Goal: Task Accomplishment & Management: Use online tool/utility

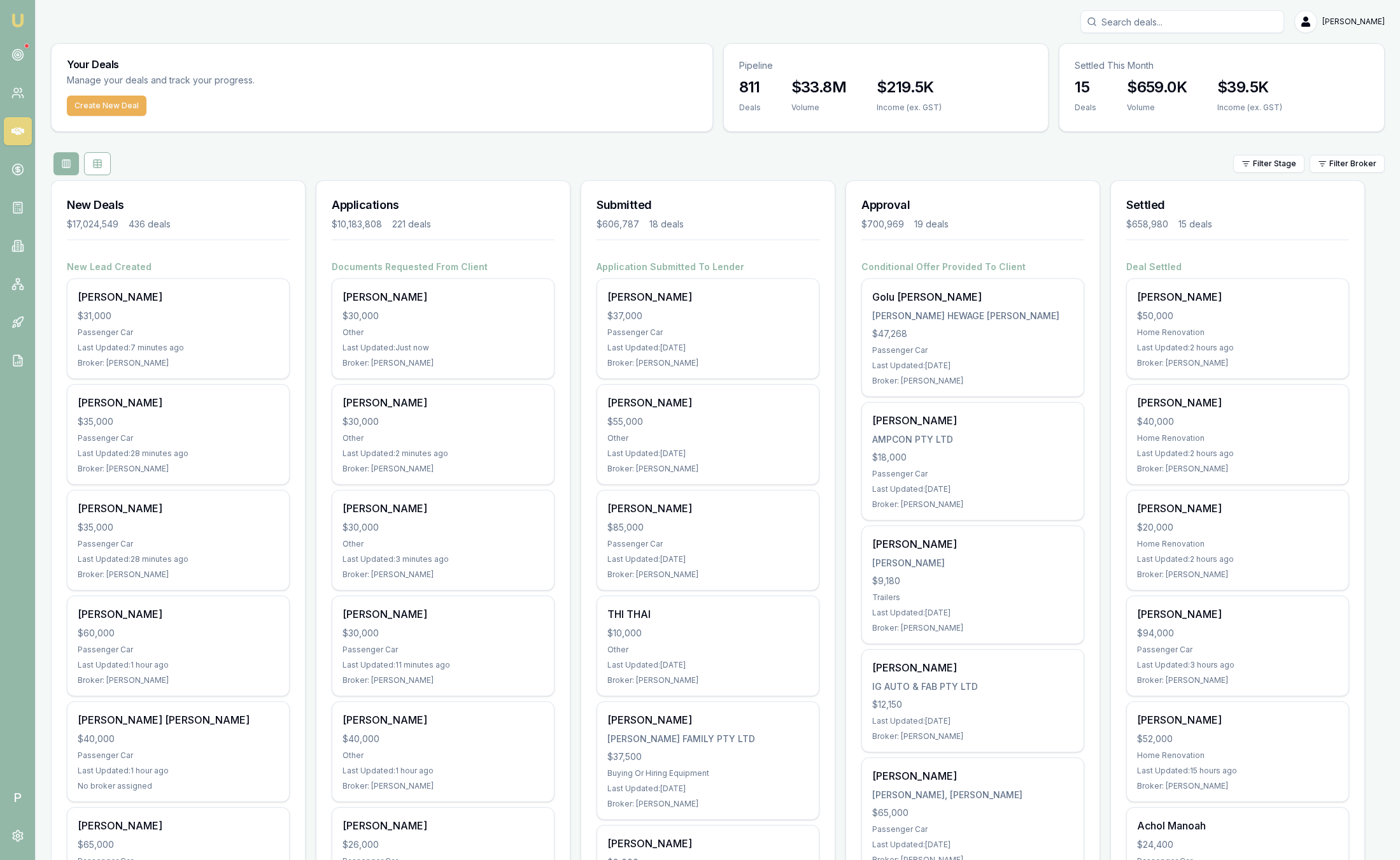
click at [18, 63] on link at bounding box center [18, 55] width 28 height 28
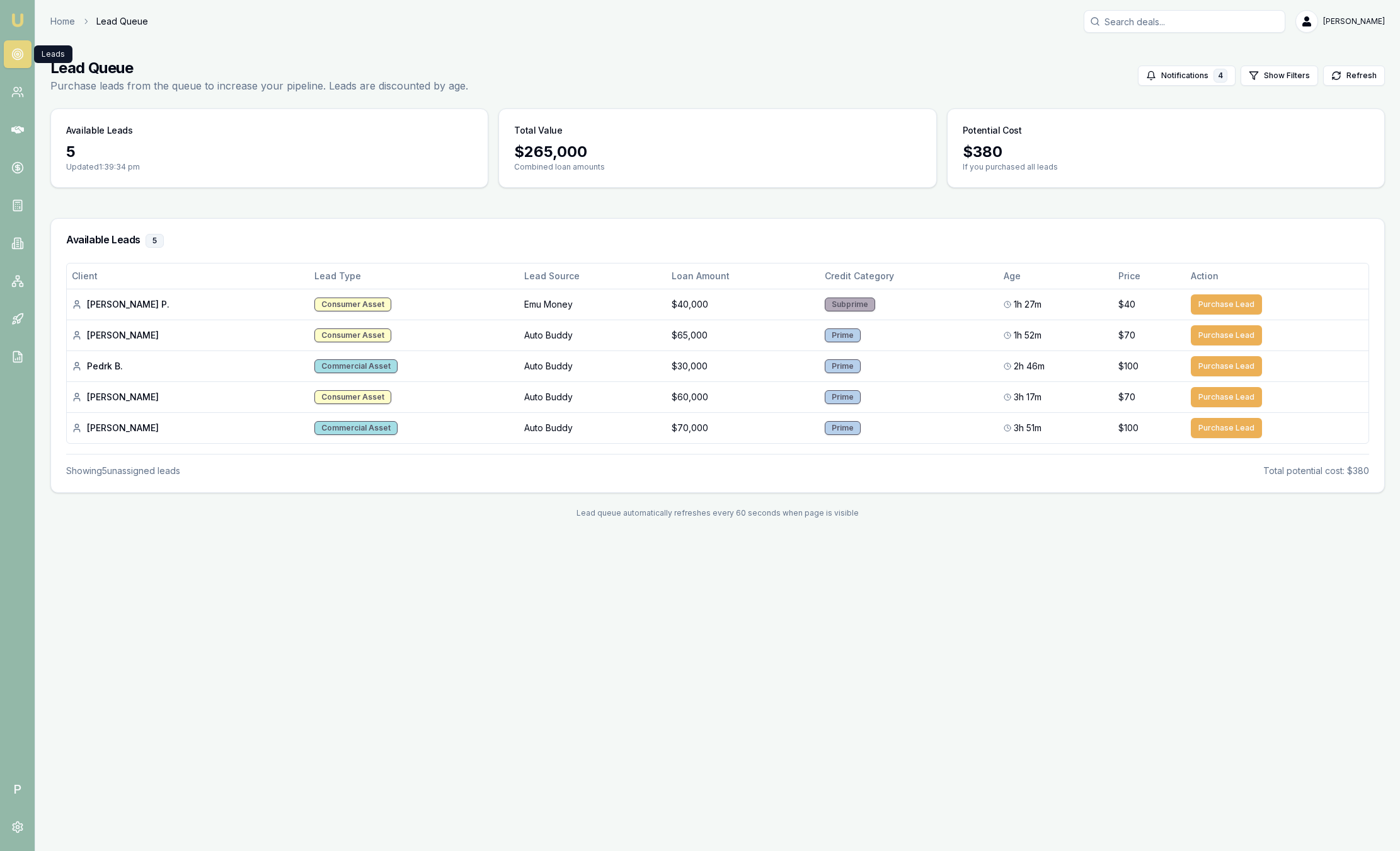
click at [13, 14] on img at bounding box center [17, 20] width 15 height 15
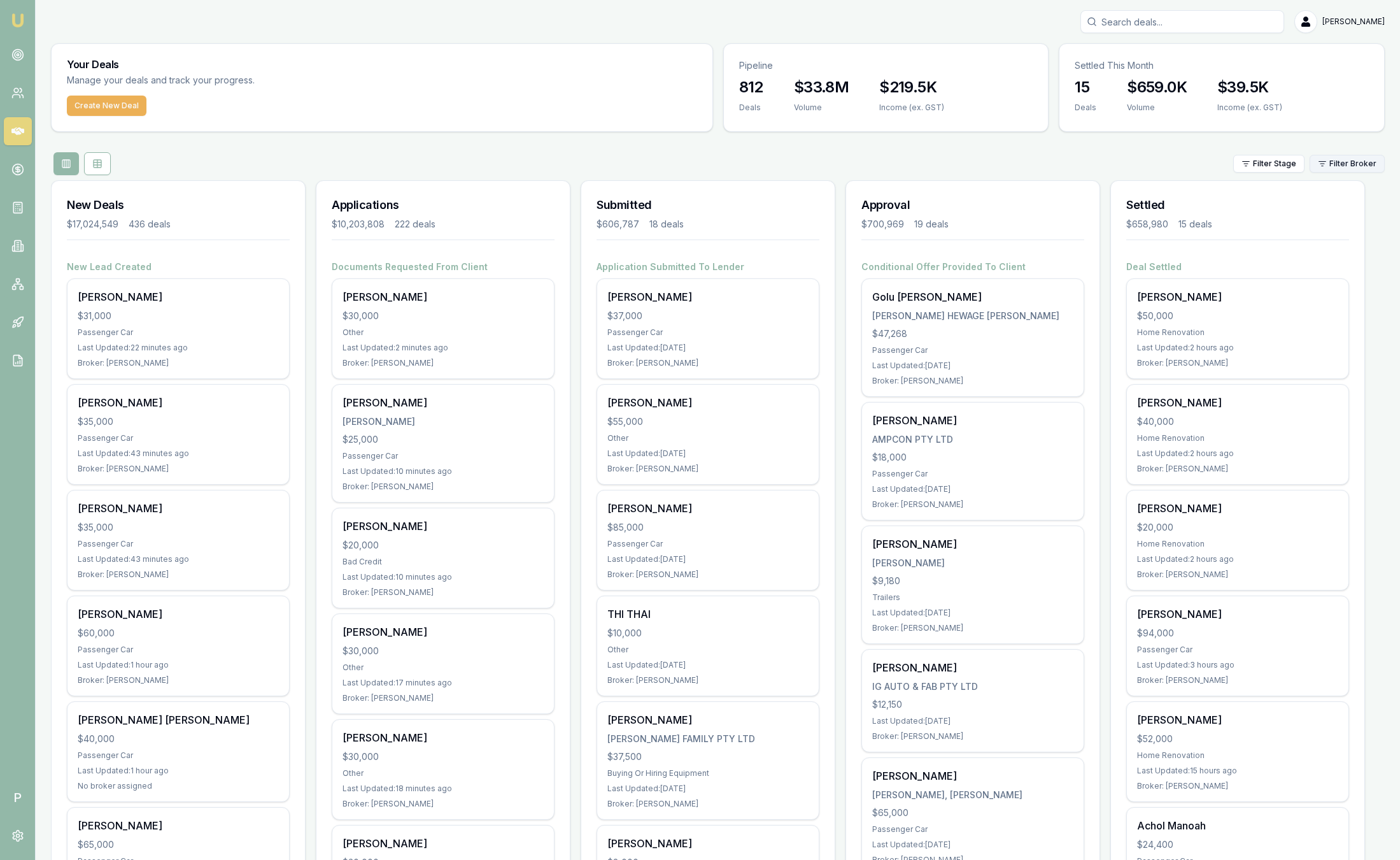
click at [1348, 168] on html "Emu Broker P [PERSON_NAME] Toggle Menu Your Deals Manage your deals and track y…" at bounding box center [700, 430] width 1400 height 860
click at [1351, 160] on html "Emu Broker P Sam Crouch Toggle Menu Your Deals Manage your deals and track your…" at bounding box center [700, 430] width 1400 height 860
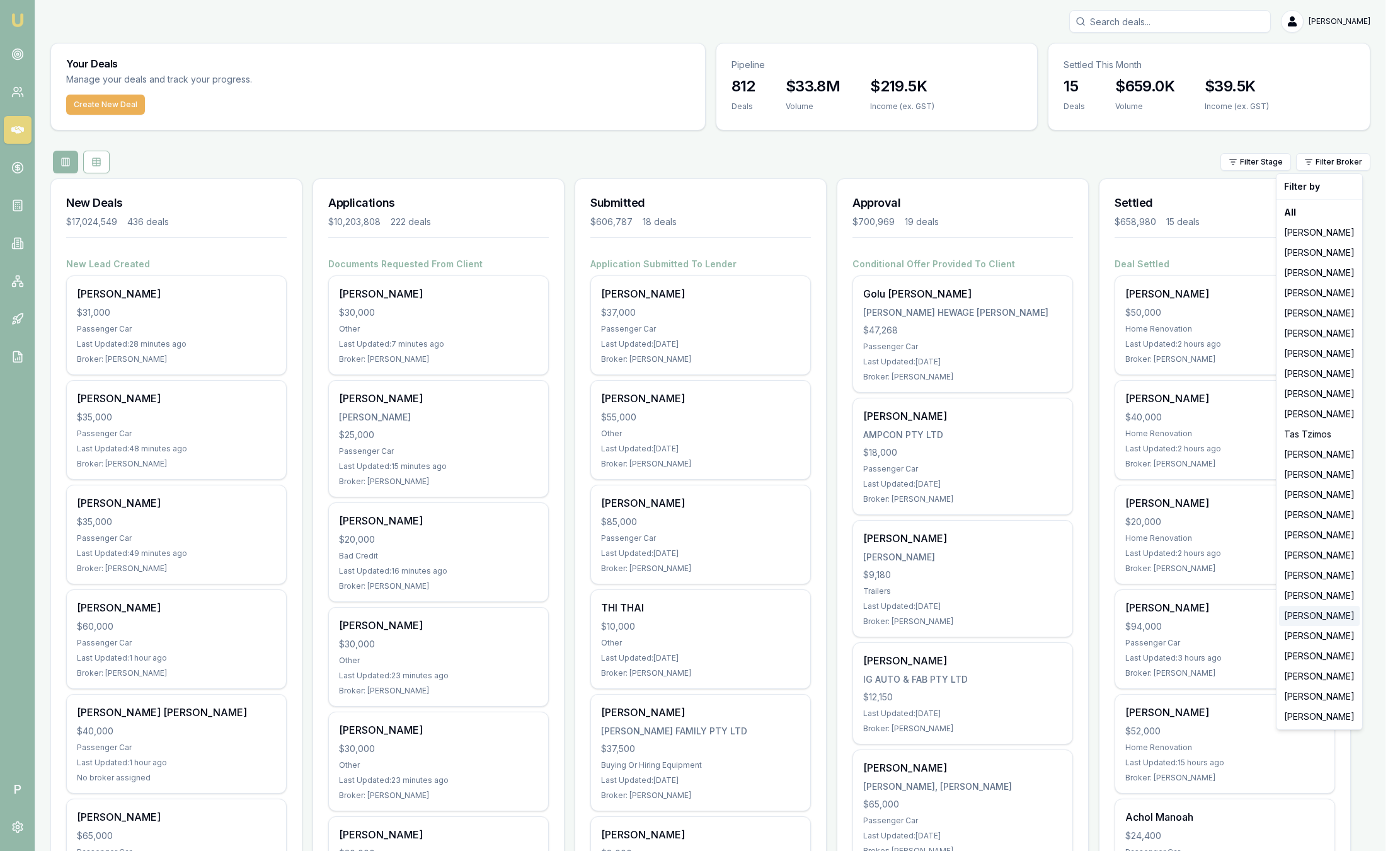
click at [1298, 607] on div "[PERSON_NAME]" at bounding box center [1319, 615] width 81 height 20
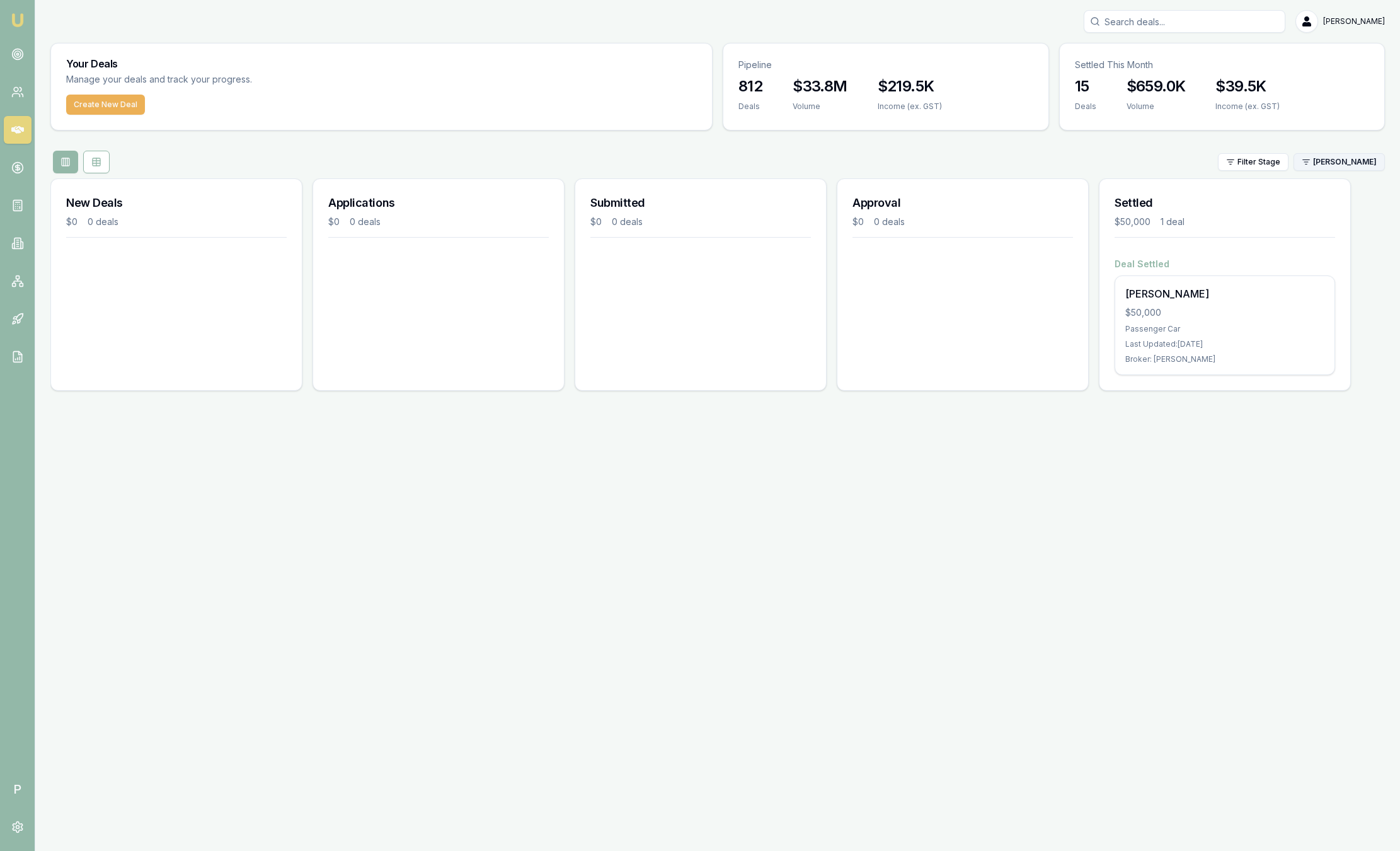
drag, startPoint x: 1348, startPoint y: 148, endPoint x: 1346, endPoint y: 158, distance: 10.2
click at [1348, 148] on div "Your Deals Manage your deals and track your progress. Create New Deal Pipeline …" at bounding box center [717, 221] width 1334 height 358
click at [1345, 161] on html "Emu Broker P Sam Crouch Toggle Menu Your Deals Manage your deals and track your…" at bounding box center [700, 425] width 1400 height 851
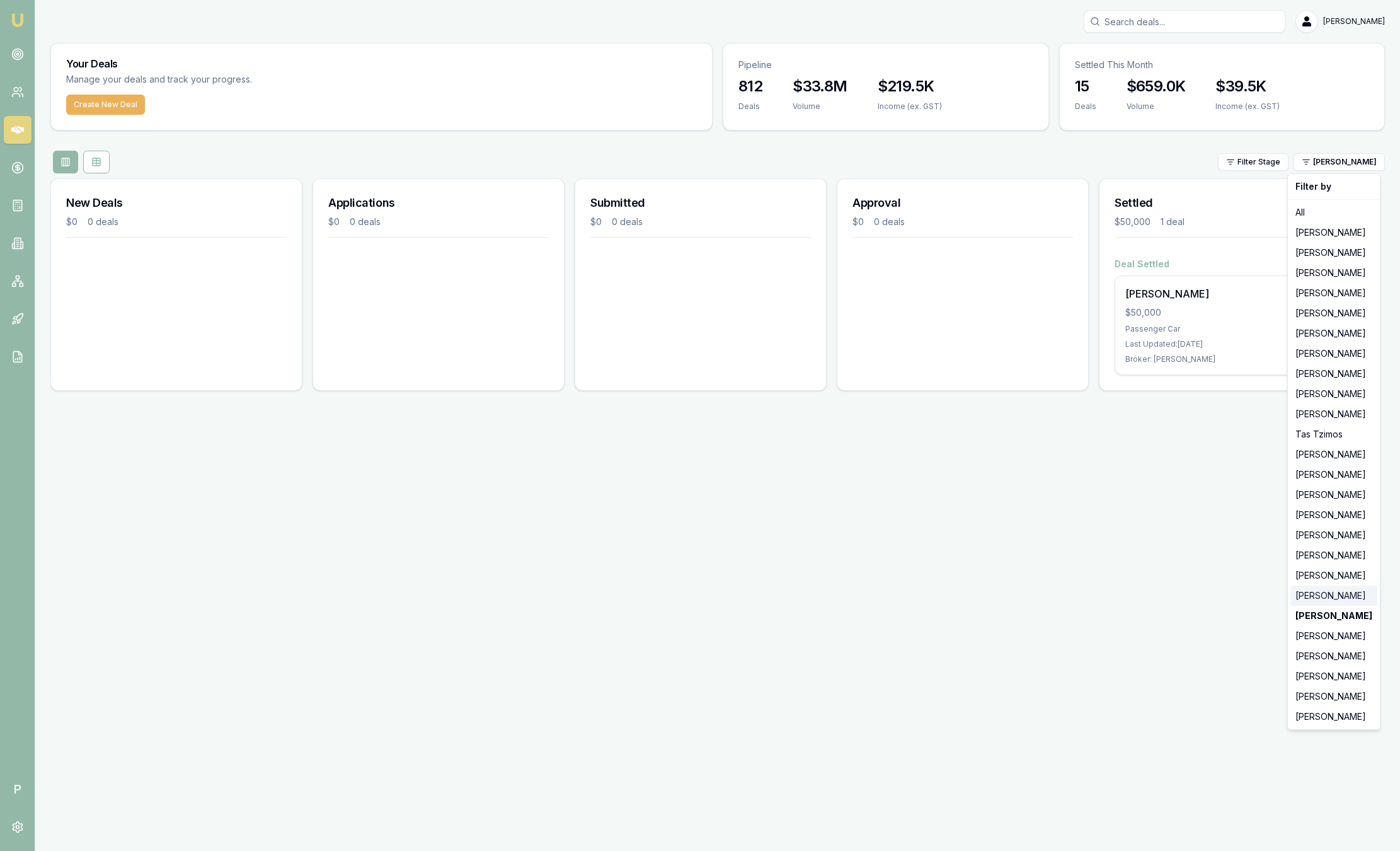
click at [1322, 596] on div "[PERSON_NAME]" at bounding box center [1333, 595] width 87 height 20
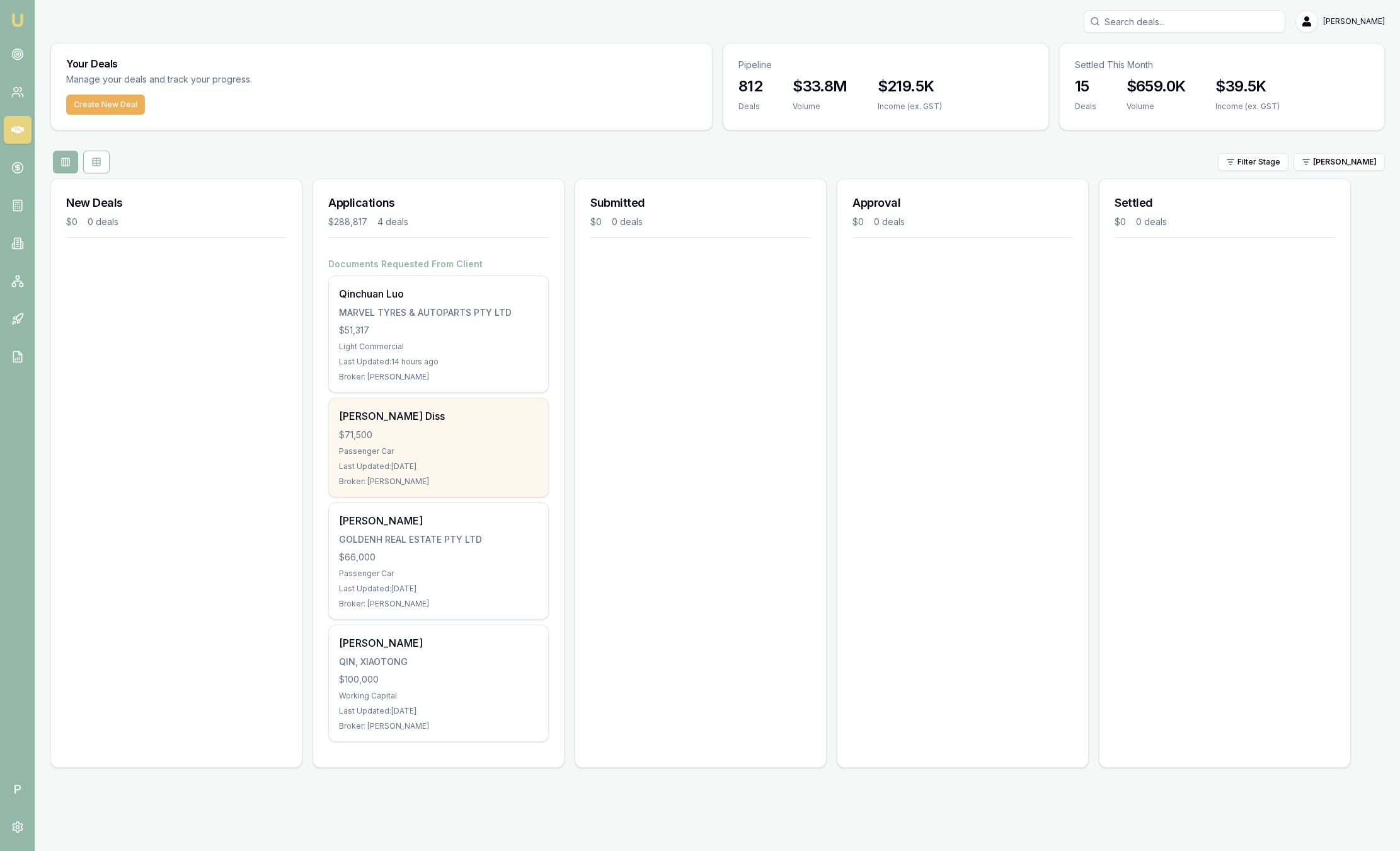
click at [375, 425] on div "William Diss $71,500 Passenger Car Last Updated: 1 day ago Broker: Ray Guan" at bounding box center [438, 447] width 220 height 98
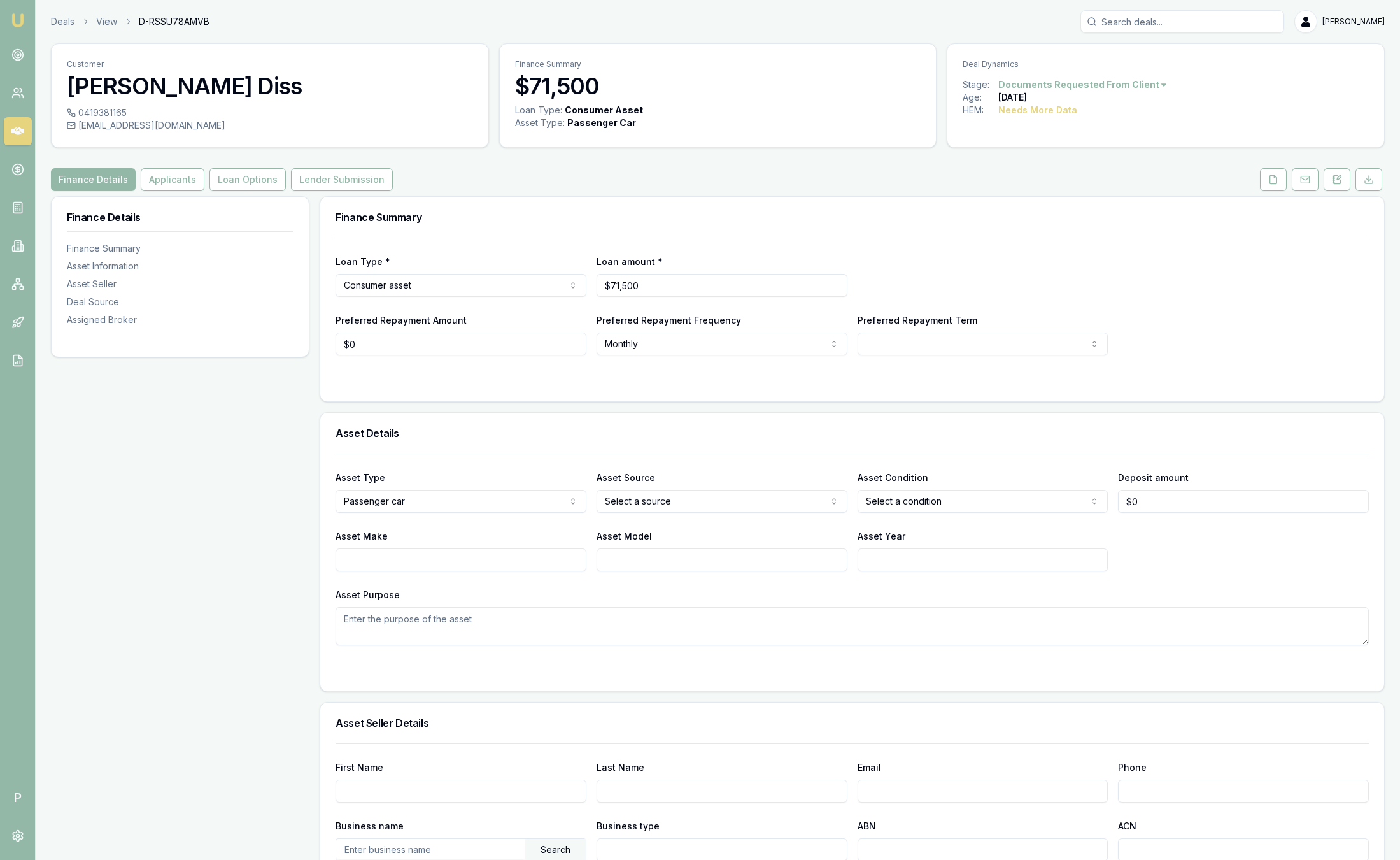
click at [260, 166] on div "Customer William Diss 0419381165 willdiss23@gmail.com Finance Summary $71,500 L…" at bounding box center [718, 725] width 1334 height 1363
click at [260, 172] on button "Loan Options" at bounding box center [247, 180] width 76 height 23
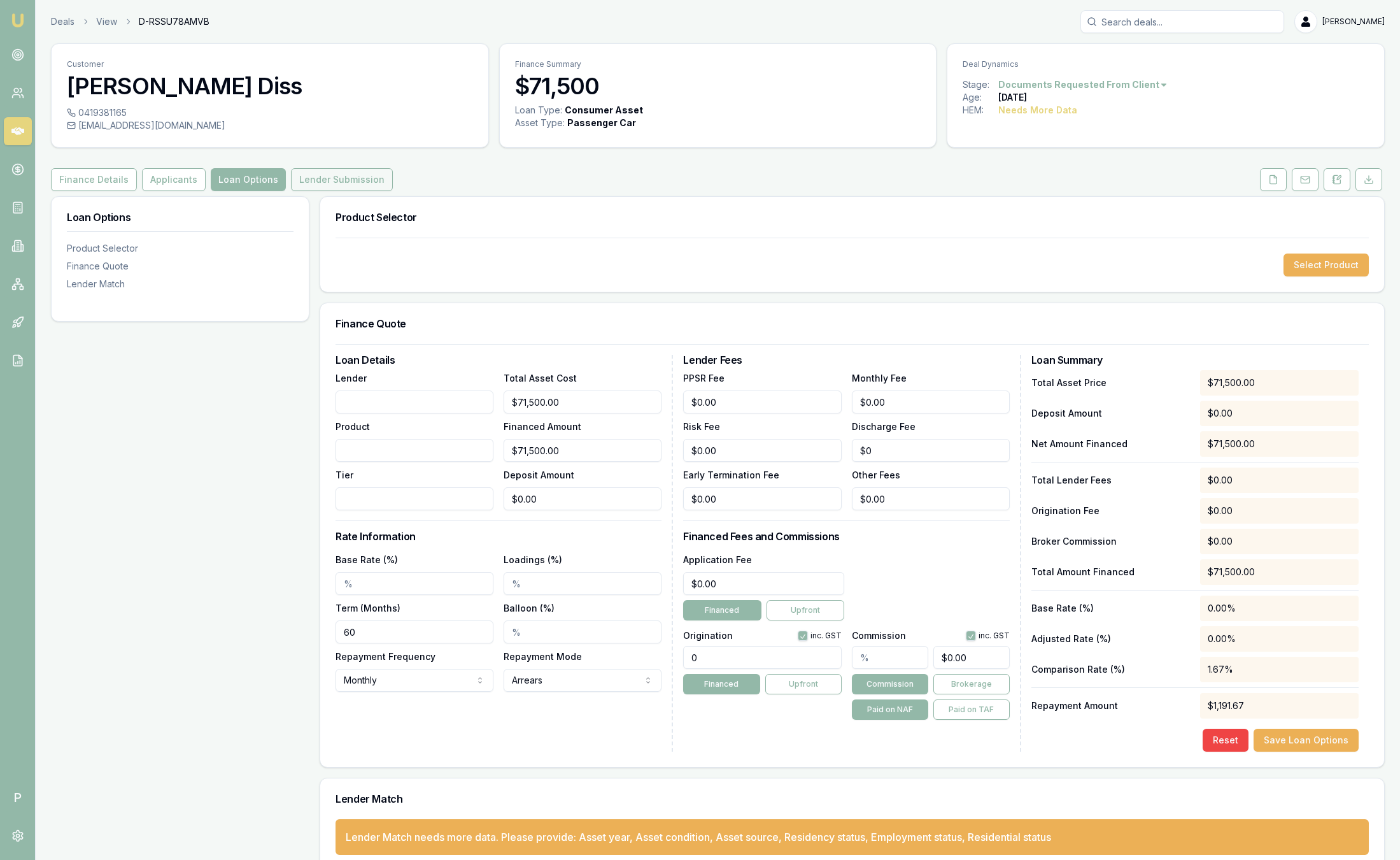
click at [309, 184] on button "Lender Submission" at bounding box center [341, 180] width 102 height 23
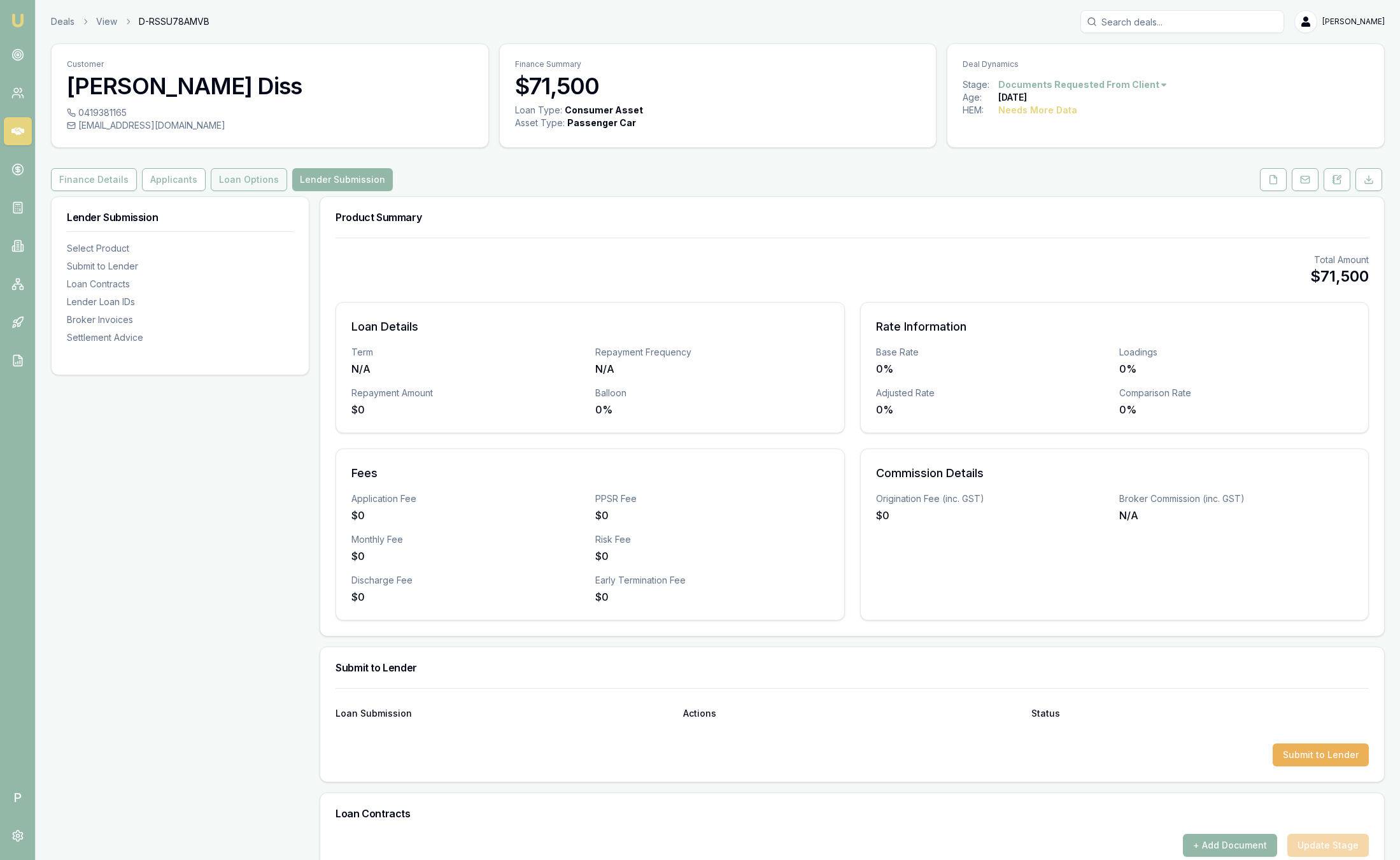
click at [247, 184] on button "Loan Options" at bounding box center [248, 180] width 76 height 23
